Goal: Find contact information: Find contact information

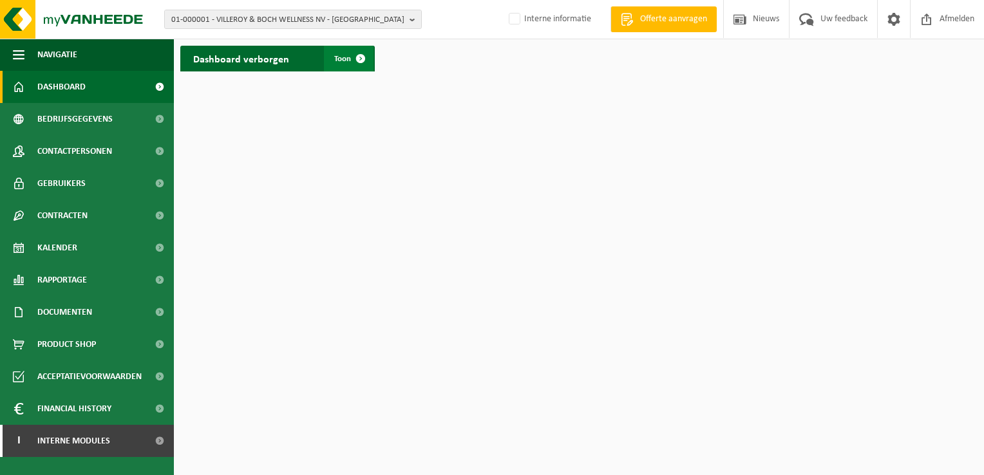
click at [369, 53] on span at bounding box center [361, 59] width 26 height 26
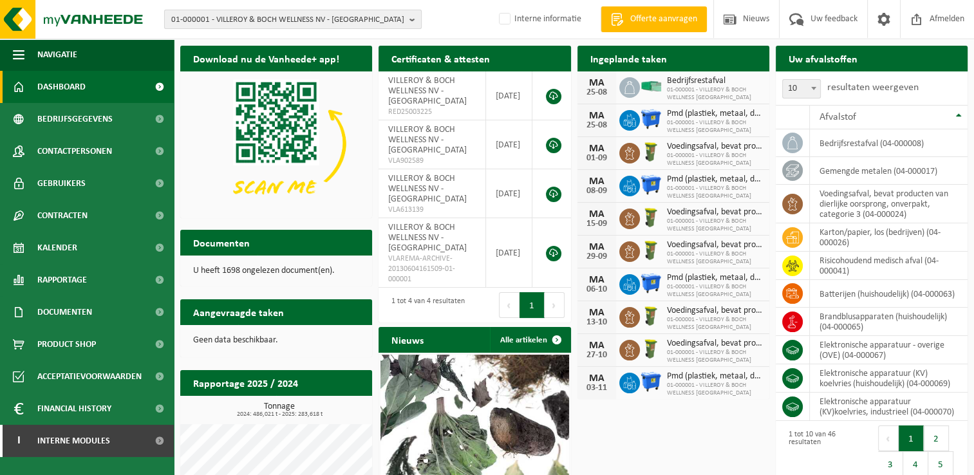
click at [407, 21] on button "01-000001 - VILLEROY & BOCH WELLNESS NV - [GEOGRAPHIC_DATA]" at bounding box center [293, 19] width 258 height 19
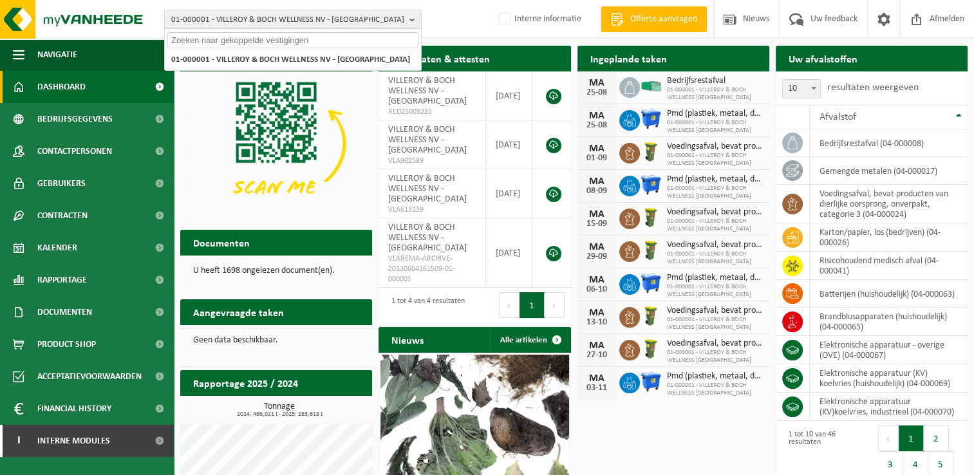
click at [258, 35] on input "text" at bounding box center [292, 40] width 251 height 16
paste input "10-875257"
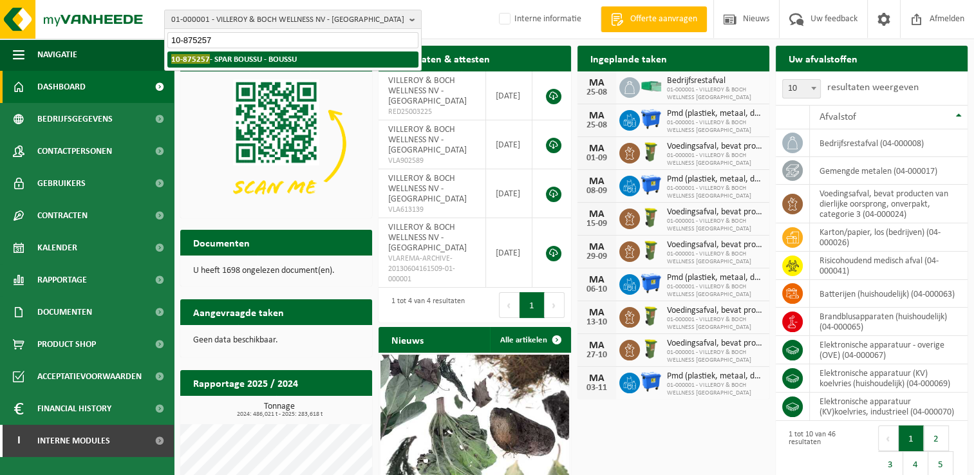
type input "10-875257"
drag, startPoint x: 240, startPoint y: 57, endPoint x: 417, endPoint y: 109, distance: 185.2
click at [240, 58] on strong "10-875257 - SPAR BOUSSU - BOUSSU" at bounding box center [234, 59] width 126 height 10
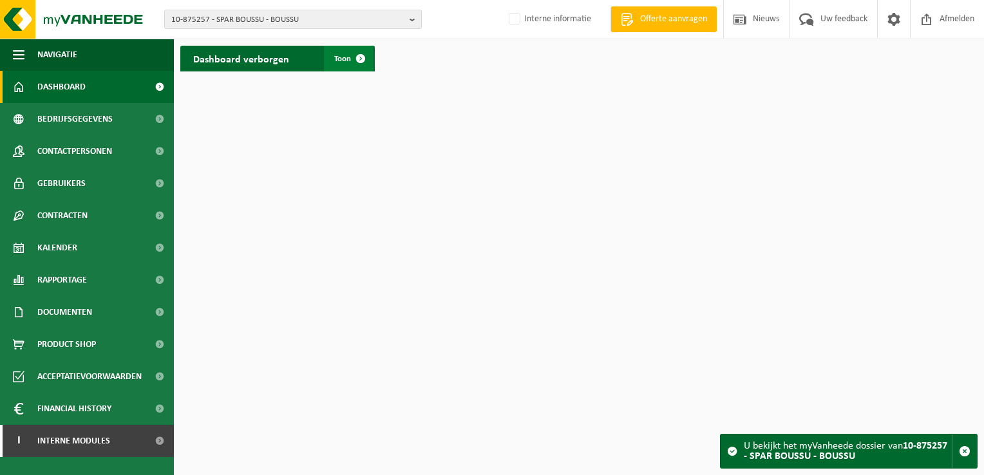
click at [360, 63] on span at bounding box center [361, 59] width 26 height 26
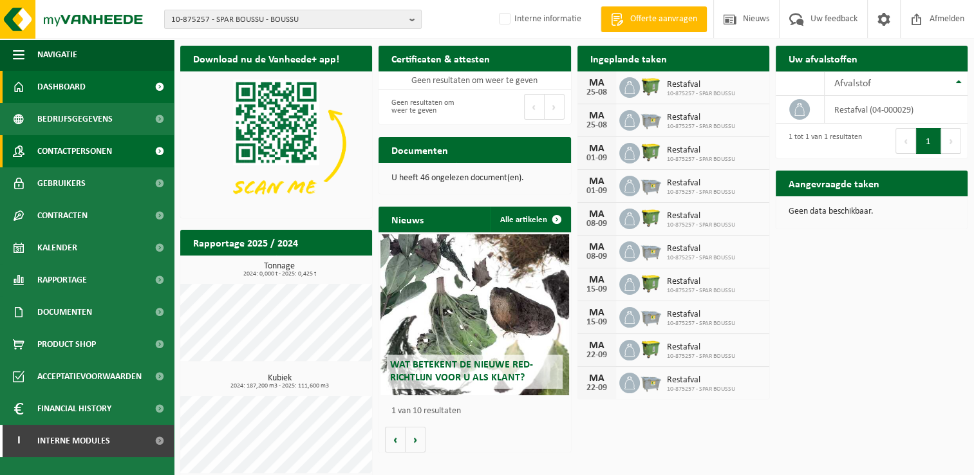
click at [90, 153] on span "Contactpersonen" at bounding box center [74, 151] width 75 height 32
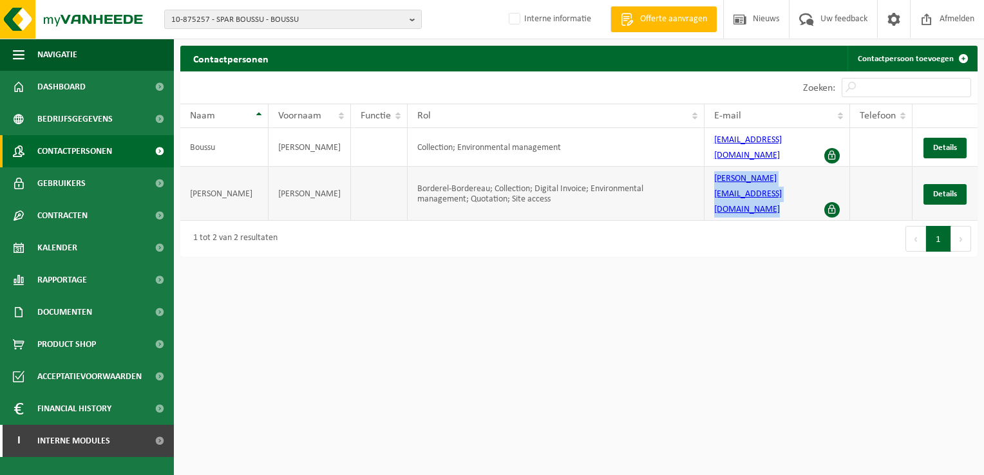
drag, startPoint x: 706, startPoint y: 175, endPoint x: 827, endPoint y: 175, distance: 120.4
click at [827, 175] on td "[PERSON_NAME][EMAIL_ADDRESS][DOMAIN_NAME]" at bounding box center [777, 194] width 146 height 54
copy link "[PERSON_NAME][EMAIL_ADDRESS][DOMAIN_NAME]"
